Goal: Information Seeking & Learning: Learn about a topic

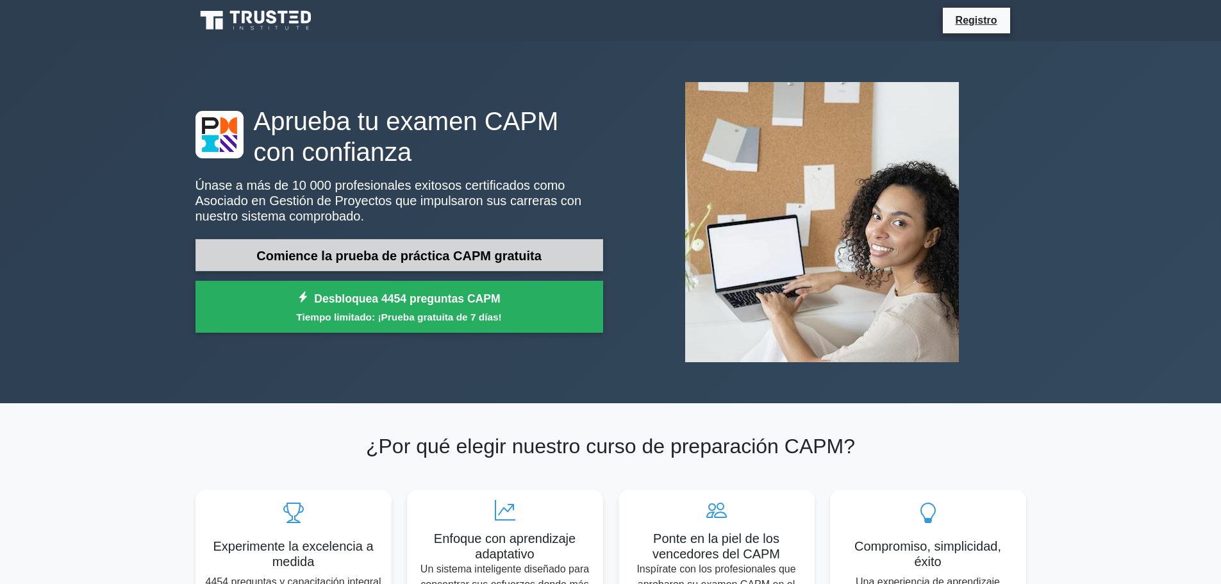
click at [539, 258] on font "Comience la prueba de práctica CAPM gratuita" at bounding box center [398, 256] width 285 height 14
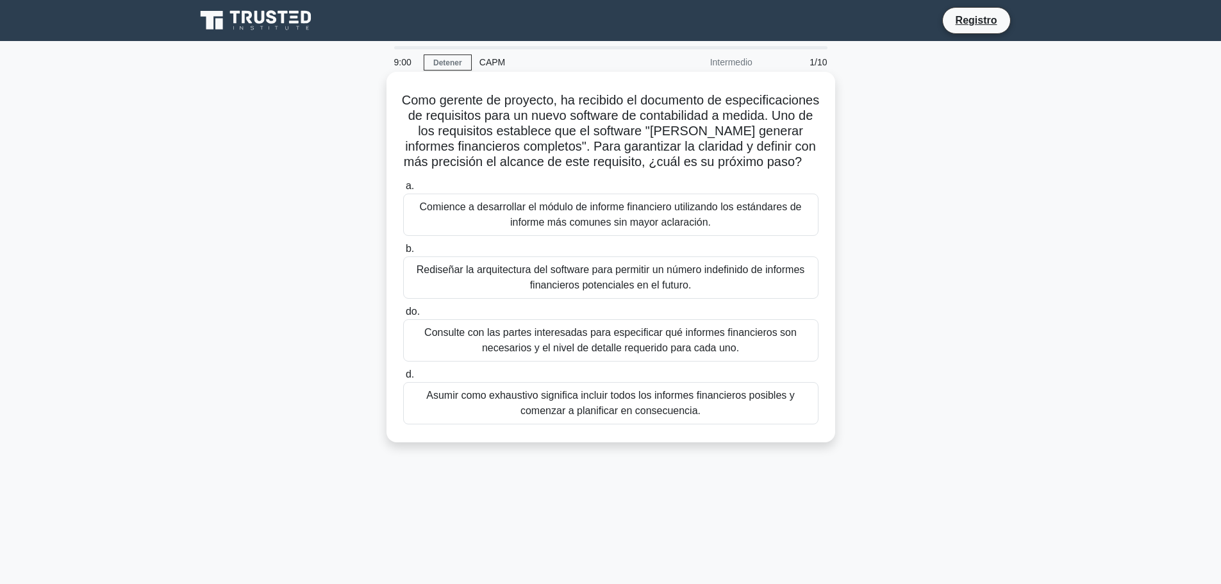
click at [655, 356] on font "Consulte con las partes interesadas para especificar qué informes financieros s…" at bounding box center [611, 340] width 404 height 31
click at [403, 316] on input "do. Consulte con las partes interesadas para especificar qué informes financier…" at bounding box center [403, 312] width 0 height 8
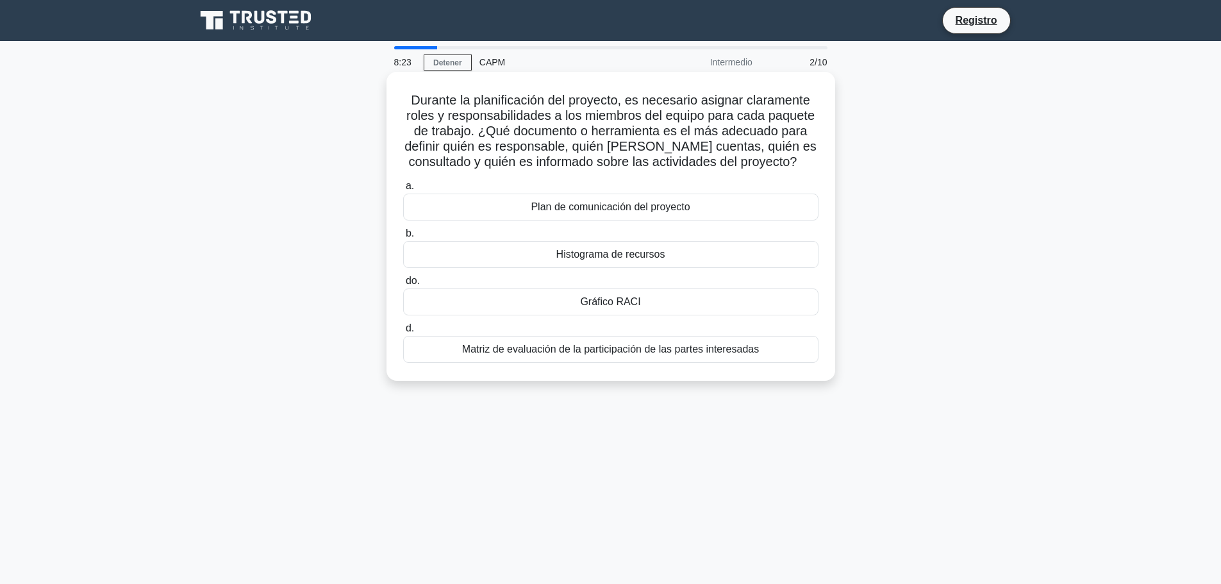
click at [743, 344] on font "Matriz de evaluación de la participación de las partes interesadas" at bounding box center [610, 348] width 297 height 11
click at [403, 333] on input "d. Matriz de evaluación de la participación de las partes interesadas" at bounding box center [403, 328] width 0 height 8
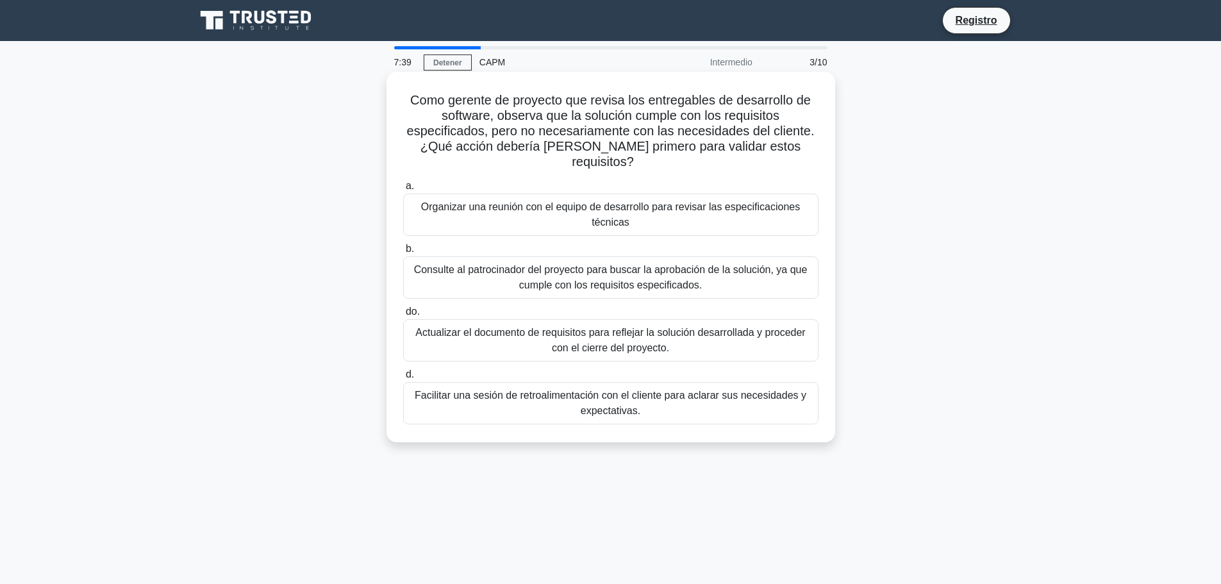
click at [746, 334] on font "Actualizar el documento de requisitos para reflejar la solución desarrollada y …" at bounding box center [611, 340] width 404 height 31
click at [403, 316] on input "do. Actualizar el documento de requisitos para reflejar la solución desarrollad…" at bounding box center [403, 312] width 0 height 8
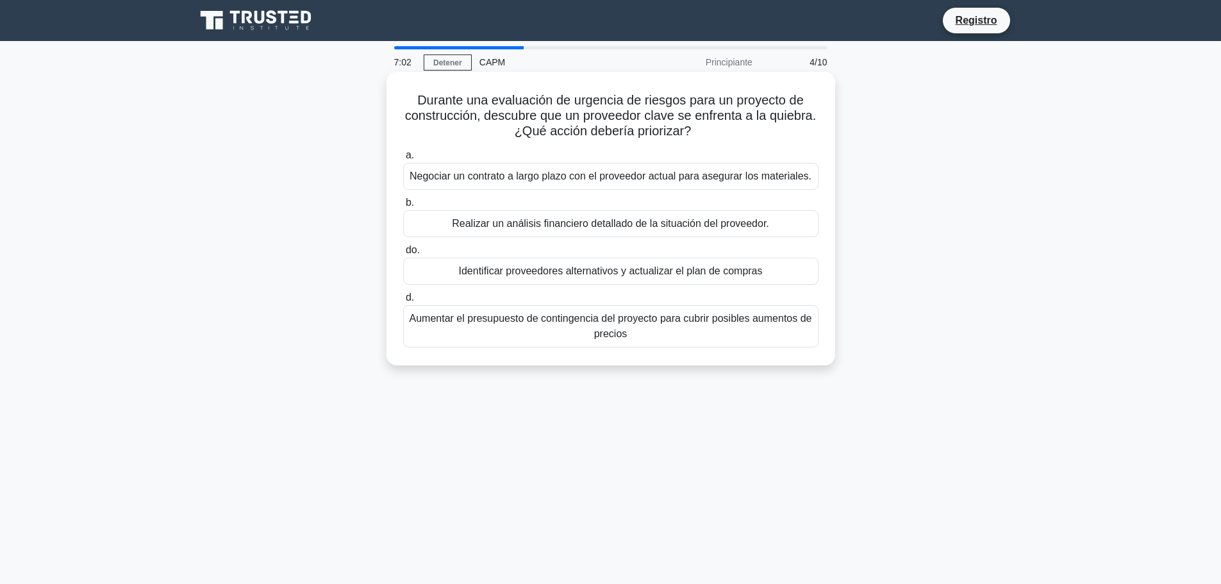
click at [702, 275] on font "Identificar proveedores alternativos y actualizar el plan de compras" at bounding box center [610, 270] width 304 height 11
click at [403, 254] on input "do. Identificar proveedores alternativos y actualizar el plan de compras" at bounding box center [403, 250] width 0 height 8
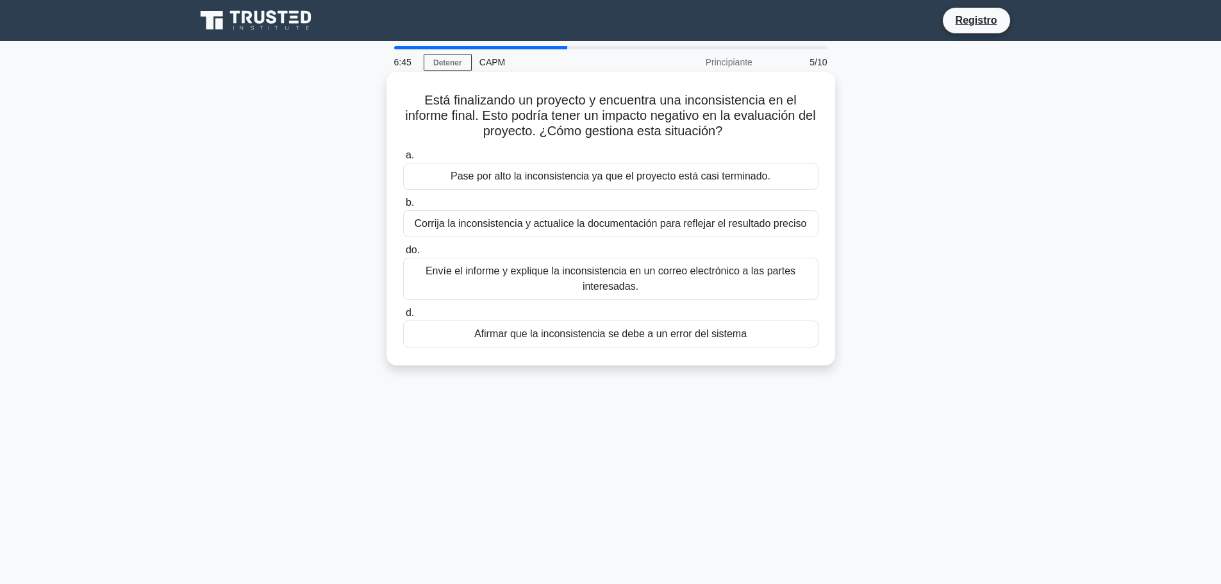
click at [753, 284] on font "Envíe el informe y explique la inconsistencia en un correo electrónico a las pa…" at bounding box center [611, 278] width 404 height 31
click at [403, 254] on input "do. Envíe el informe y explique la inconsistencia en un correo electrónico a la…" at bounding box center [403, 250] width 0 height 8
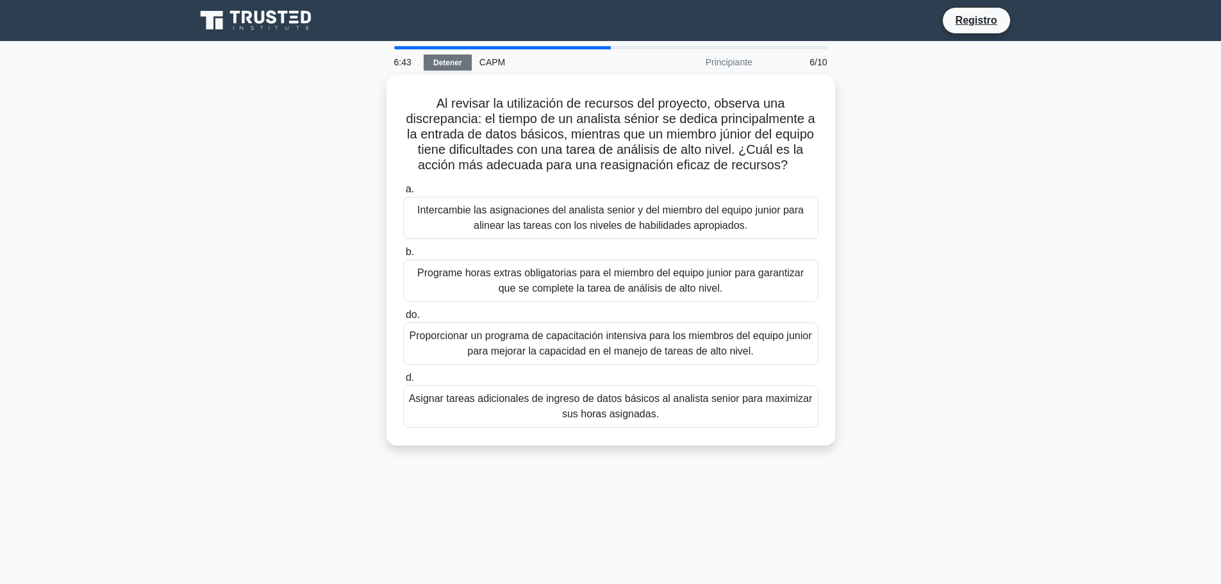
click at [452, 63] on font "Detener" at bounding box center [447, 62] width 29 height 9
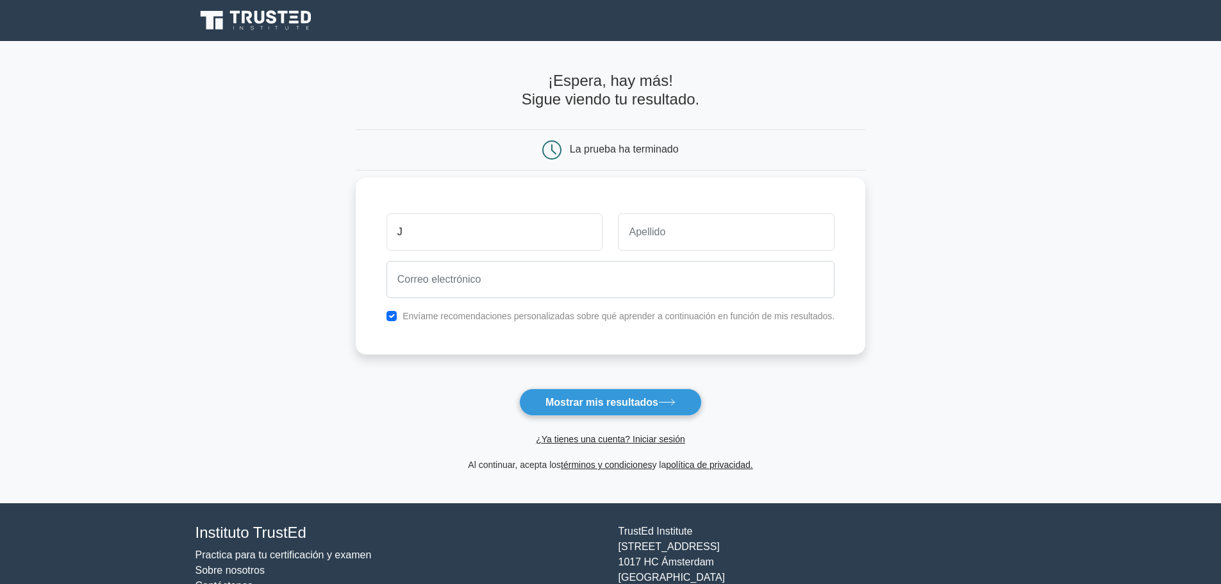
type input "J"
type input "L"
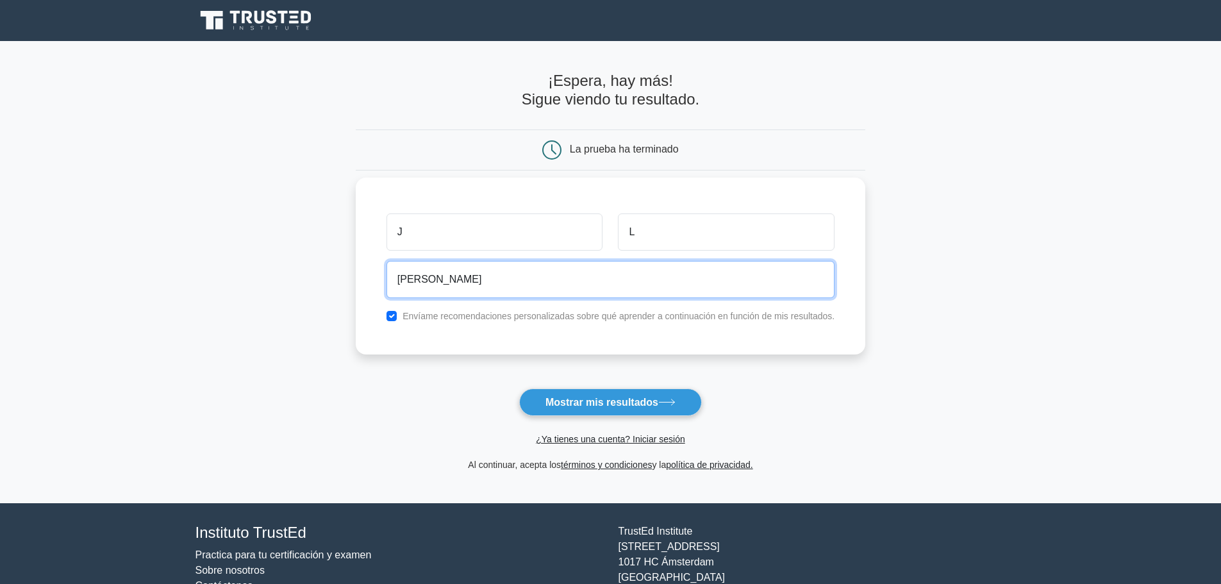
type input "[EMAIL_ADDRESS][DOMAIN_NAME]"
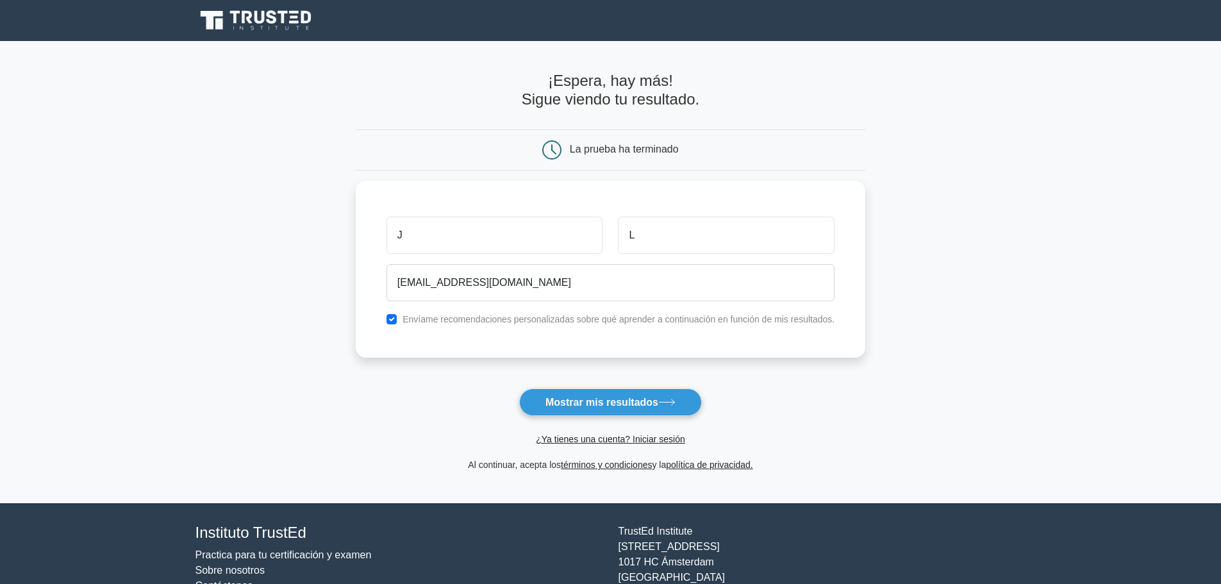
click at [586, 400] on font "Mostrar mis resultados" at bounding box center [601, 402] width 113 height 11
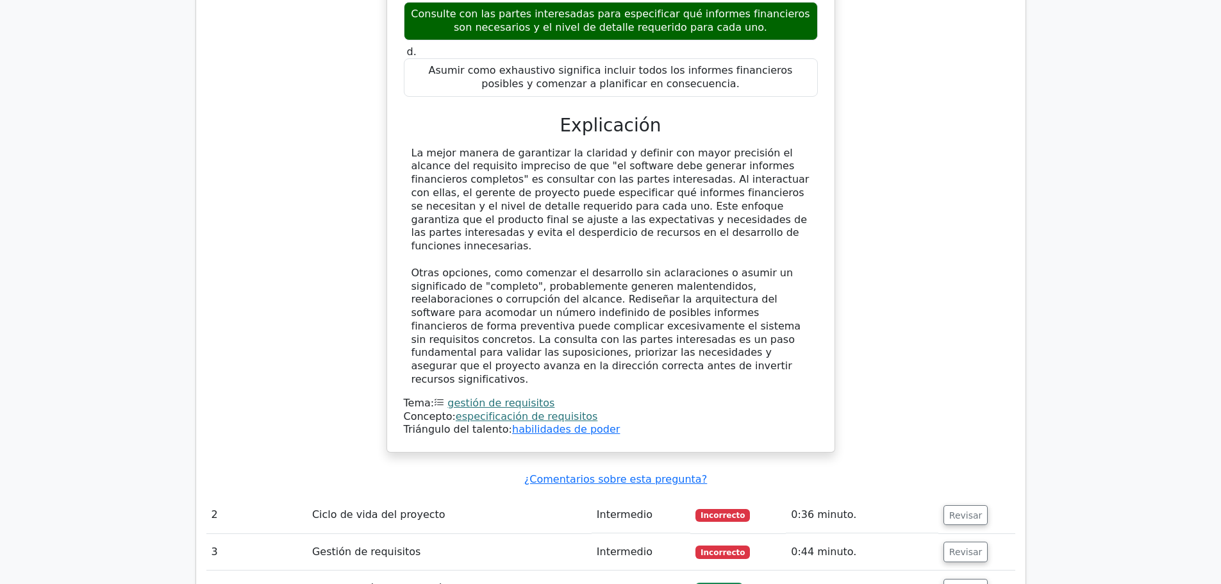
scroll to position [1538, 0]
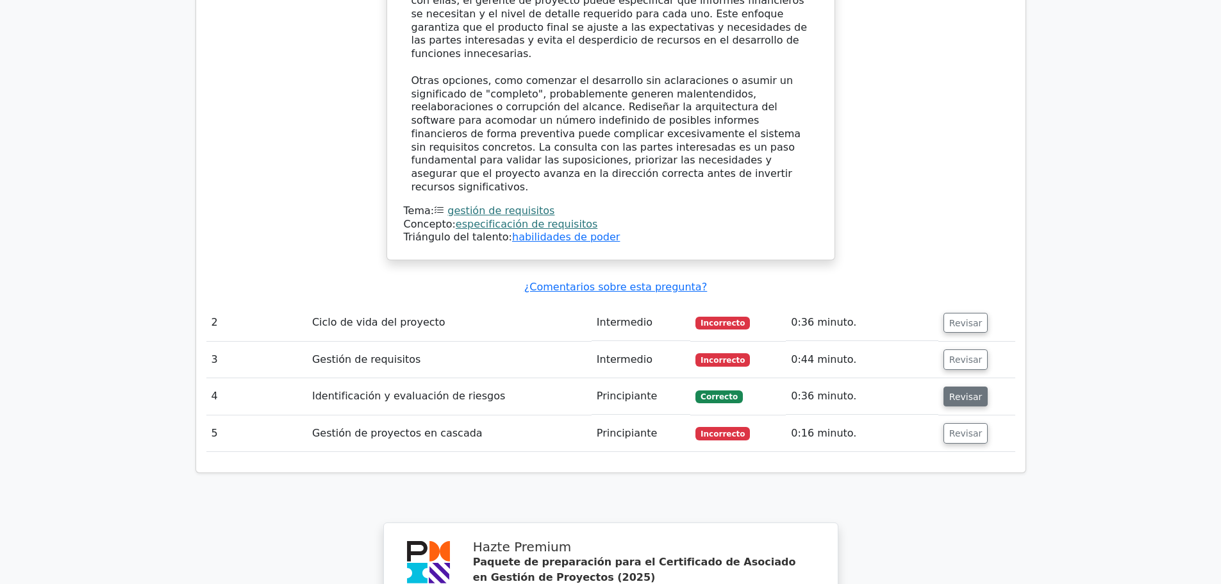
click at [962, 391] on font "Revisar" at bounding box center [965, 396] width 33 height 10
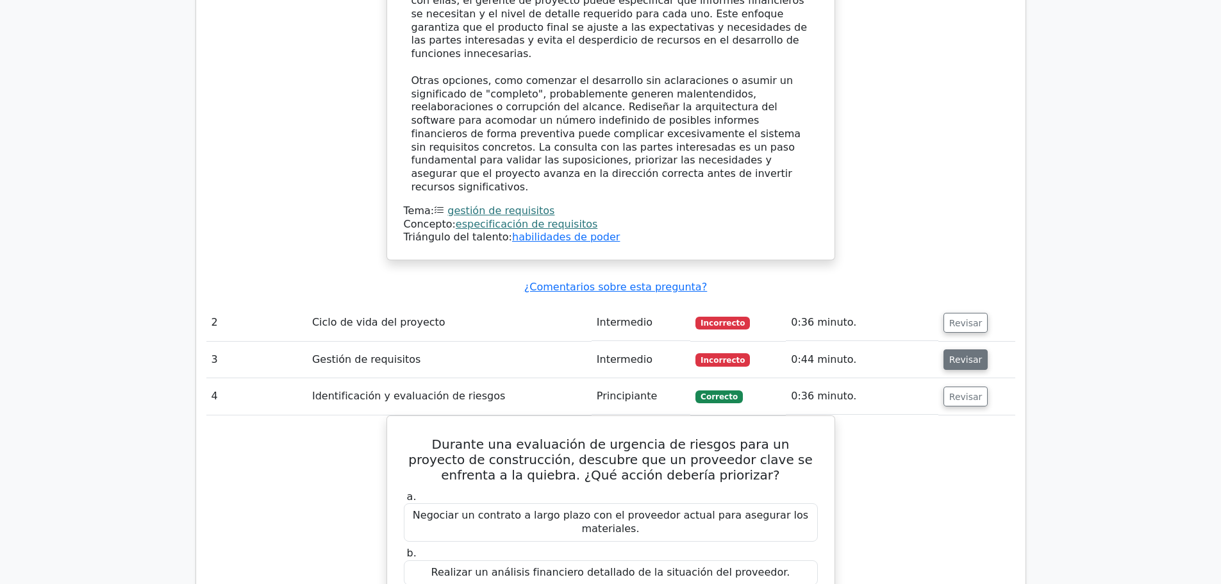
click at [948, 349] on button "Revisar" at bounding box center [965, 359] width 45 height 21
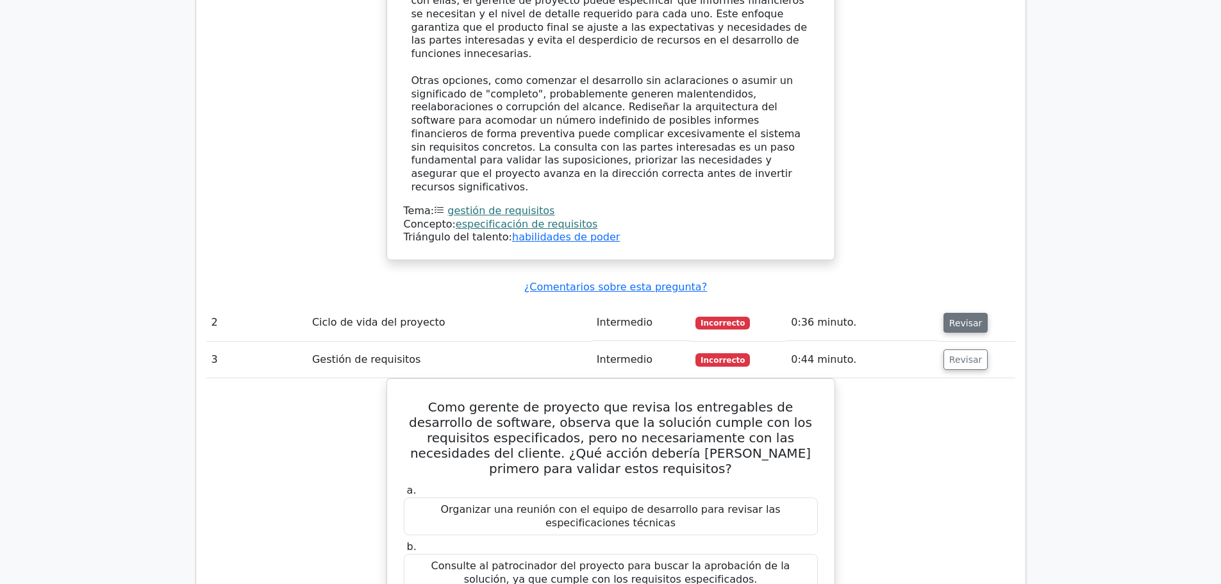
click at [975, 313] on button "Revisar" at bounding box center [965, 323] width 45 height 21
